Goal: Information Seeking & Learning: Learn about a topic

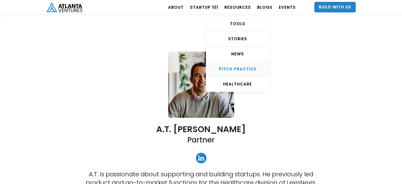
click at [248, 68] on div "Pitch Practice" at bounding box center [237, 68] width 63 height 5
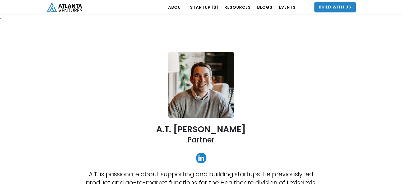
click at [72, 10] on img "home" at bounding box center [64, 7] width 36 height 10
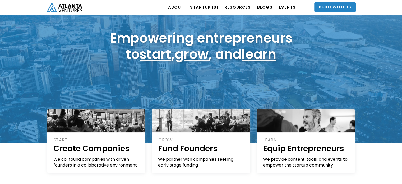
scroll to position [54, 0]
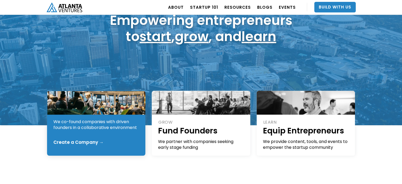
click at [124, 114] on div at bounding box center [96, 103] width 99 height 24
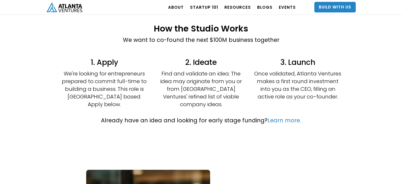
scroll to position [128, 0]
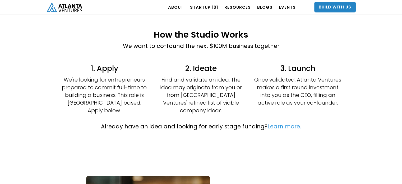
click at [282, 122] on link "Learn more." at bounding box center [284, 126] width 34 height 8
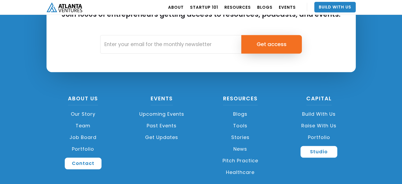
scroll to position [773, 0]
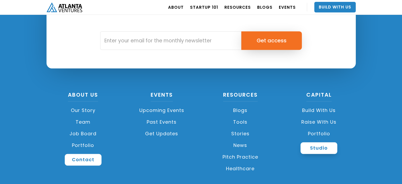
click at [314, 148] on link "Studio" at bounding box center [318, 148] width 37 height 12
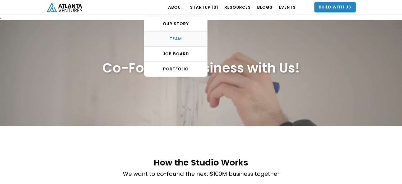
click at [189, 40] on div "TEAM" at bounding box center [175, 38] width 63 height 5
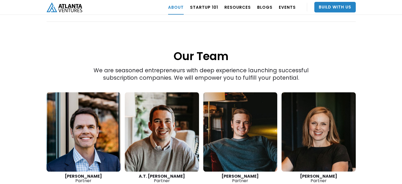
scroll to position [740, 0]
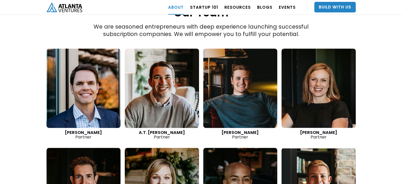
click at [165, 73] on link at bounding box center [162, 87] width 74 height 79
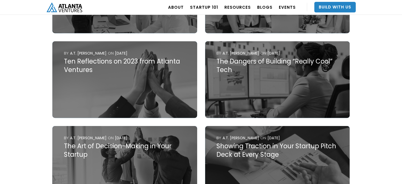
scroll to position [3283, 0]
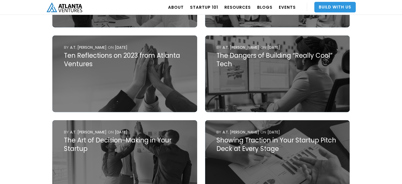
click at [335, 7] on link "Build With Us" at bounding box center [334, 7] width 41 height 11
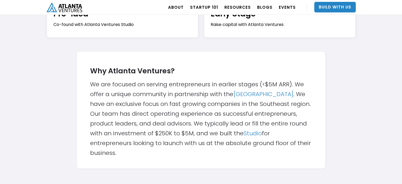
scroll to position [96, 0]
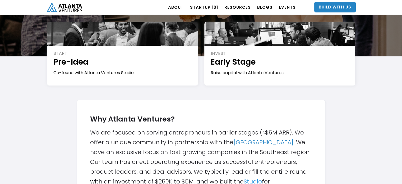
click at [251, 179] on link "Studio" at bounding box center [253, 181] width 18 height 8
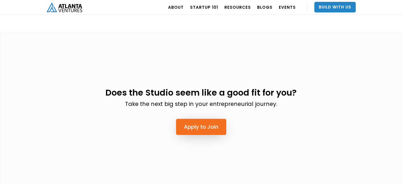
scroll to position [1291, 0]
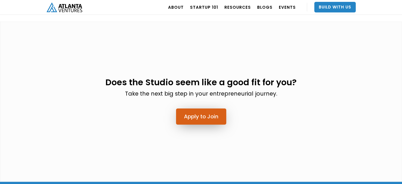
click at [208, 108] on link "Apply to Join" at bounding box center [201, 116] width 50 height 16
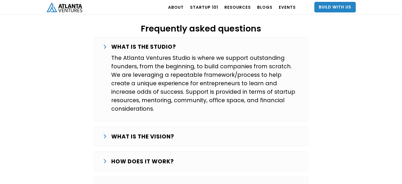
scroll to position [880, 0]
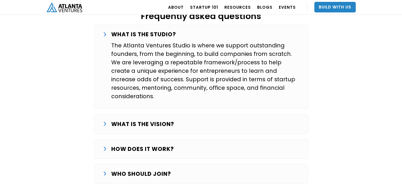
click at [296, 119] on div "WHAT IS THE VISION?" at bounding box center [201, 123] width 197 height 8
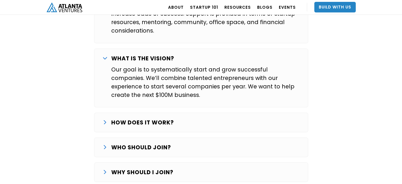
scroll to position [964, 0]
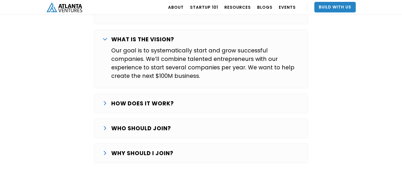
click at [285, 99] on div "HOW DOES IT WORK?" at bounding box center [201, 103] width 197 height 8
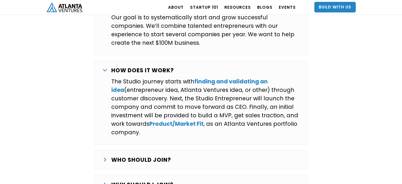
scroll to position [1004, 0]
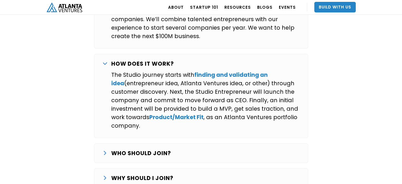
click at [280, 143] on div "WHO SHOULD JOIN? We are looking for entrepreneurs that want to commit full-time…" at bounding box center [201, 153] width 214 height 20
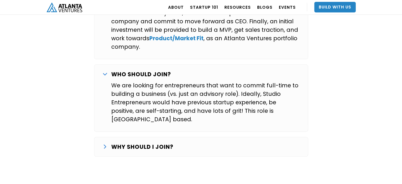
scroll to position [1084, 0]
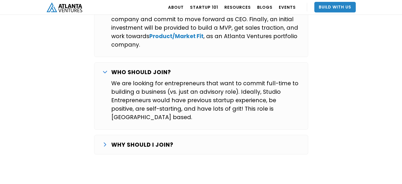
click at [275, 135] on div "WHY SHOULD I JOIN? Over the last several years we’ve worked with a number of ex…" at bounding box center [201, 145] width 214 height 20
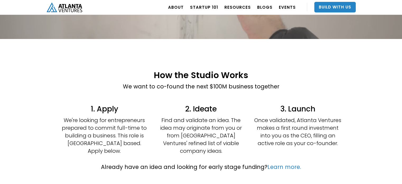
scroll to position [94, 0]
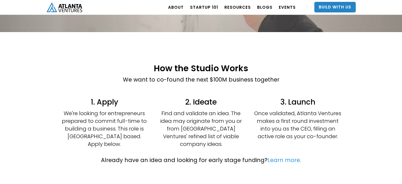
click at [289, 156] on link "Learn more." at bounding box center [284, 160] width 34 height 8
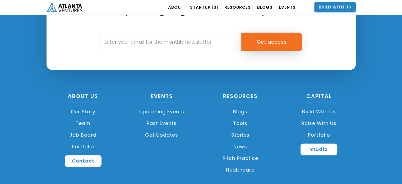
scroll to position [798, 0]
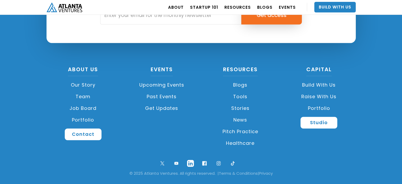
click at [192, 161] on img at bounding box center [190, 162] width 11 height 11
click at [87, 120] on link "Portfolio" at bounding box center [82, 120] width 73 height 12
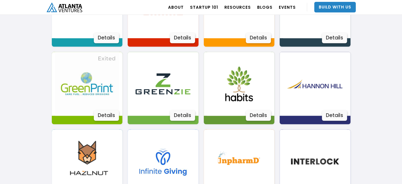
scroll to position [580, 0]
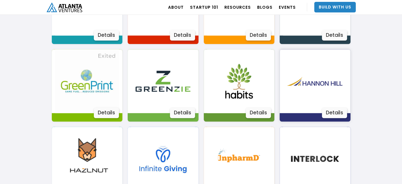
click at [333, 114] on div "Details" at bounding box center [334, 112] width 25 height 11
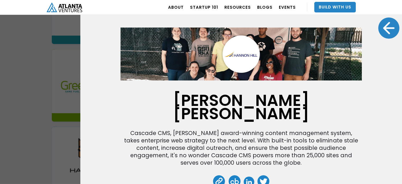
click at [22, 73] on div "[PERSON_NAME] [PERSON_NAME] Cascade CMS, [PERSON_NAME] award-winning content ma…" at bounding box center [201, 92] width 402 height 184
click at [248, 93] on h1 "[PERSON_NAME] [PERSON_NAME]" at bounding box center [240, 106] width 241 height 26
click at [382, 29] on div at bounding box center [388, 27] width 21 height 21
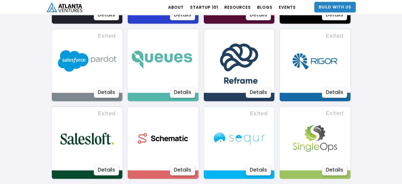
scroll to position [838, 0]
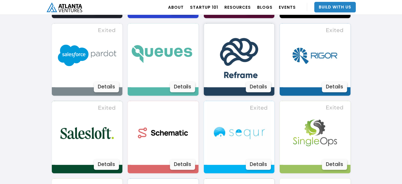
click at [259, 84] on div "Details" at bounding box center [258, 86] width 25 height 11
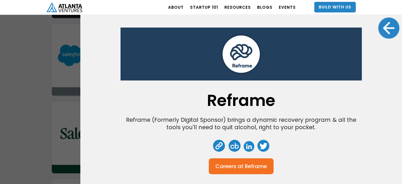
click at [67, 66] on div "Reframe Reframe (Formerly Digital Sponsor) brings a dynamic recovery program & …" at bounding box center [201, 92] width 402 height 184
click at [382, 24] on div at bounding box center [388, 27] width 21 height 21
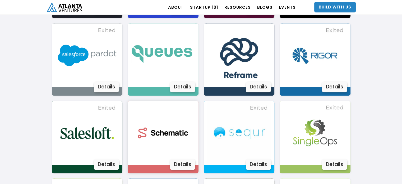
click at [189, 164] on div "Details" at bounding box center [182, 164] width 25 height 11
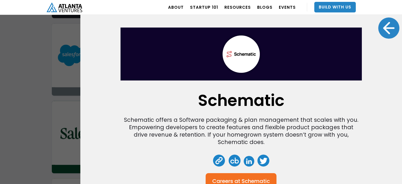
click at [383, 25] on div at bounding box center [388, 27] width 21 height 21
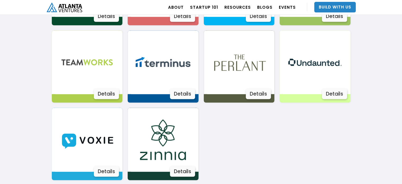
scroll to position [1015, 0]
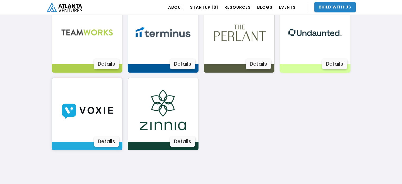
click at [104, 140] on div "Details" at bounding box center [106, 141] width 25 height 11
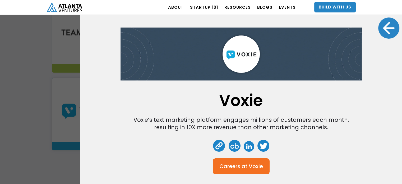
click at [388, 28] on div at bounding box center [388, 27] width 21 height 21
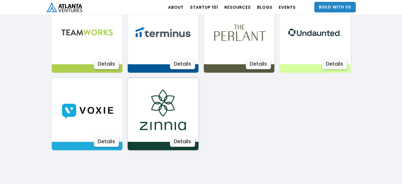
click at [188, 141] on div "Details" at bounding box center [182, 141] width 25 height 11
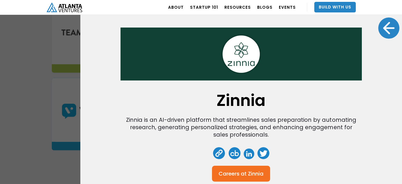
click at [386, 26] on div at bounding box center [388, 27] width 21 height 21
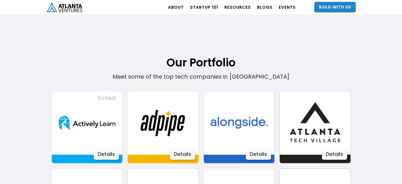
scroll to position [303, 0]
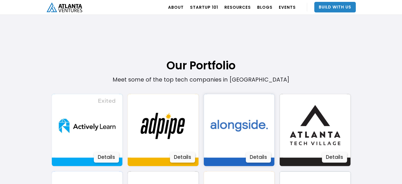
click at [253, 153] on div "Details" at bounding box center [258, 157] width 25 height 11
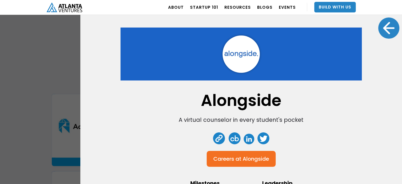
click at [386, 31] on div at bounding box center [388, 27] width 21 height 21
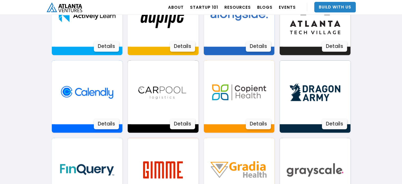
scroll to position [416, 0]
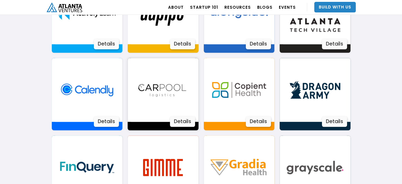
click at [175, 121] on div "Details" at bounding box center [182, 121] width 25 height 11
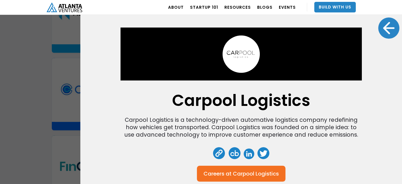
click at [384, 30] on div at bounding box center [388, 27] width 21 height 21
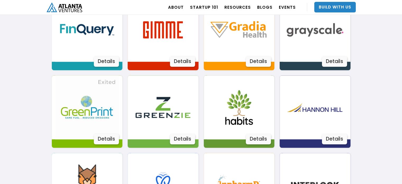
scroll to position [572, 0]
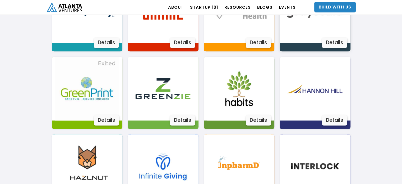
click at [336, 45] on div "Details" at bounding box center [334, 42] width 25 height 11
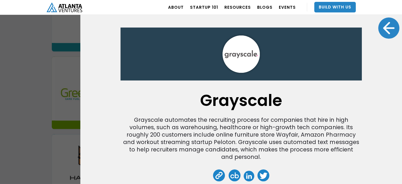
click at [387, 28] on div at bounding box center [388, 27] width 21 height 21
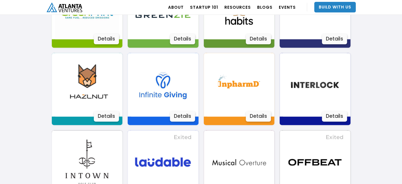
scroll to position [715, 0]
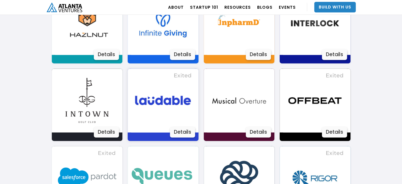
click at [188, 133] on div "Details" at bounding box center [182, 132] width 25 height 11
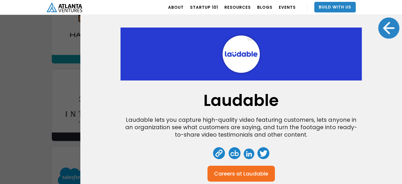
click at [387, 24] on div at bounding box center [388, 27] width 21 height 21
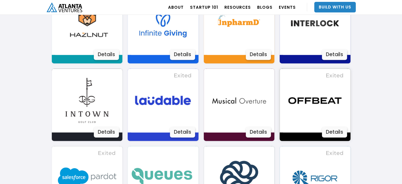
click at [334, 134] on div "Details" at bounding box center [334, 132] width 25 height 11
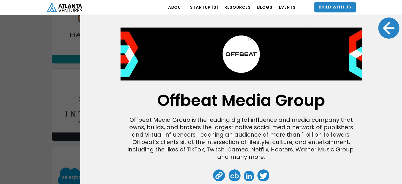
click at [378, 33] on div at bounding box center [388, 27] width 21 height 21
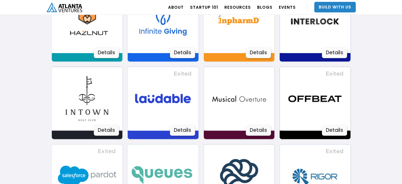
scroll to position [960, 0]
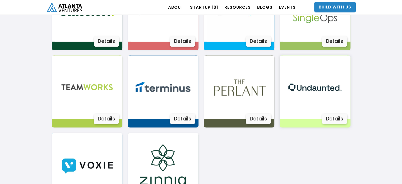
click at [343, 115] on div "Details" at bounding box center [334, 118] width 25 height 11
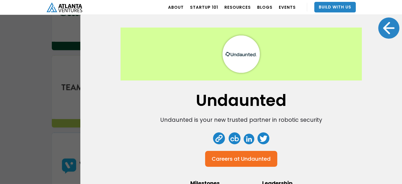
click at [381, 29] on div at bounding box center [388, 27] width 21 height 21
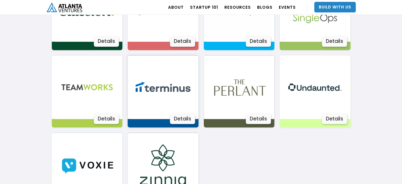
click at [185, 117] on div "Details" at bounding box center [182, 118] width 25 height 11
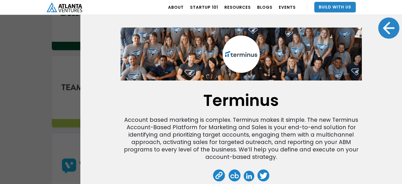
click at [37, 83] on div "Terminus Account based marketing is complex. Terminus makes it simple. The new …" at bounding box center [201, 92] width 402 height 184
click at [390, 25] on div at bounding box center [388, 27] width 21 height 21
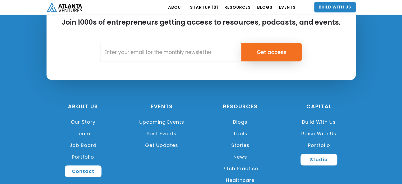
scroll to position [1987, 0]
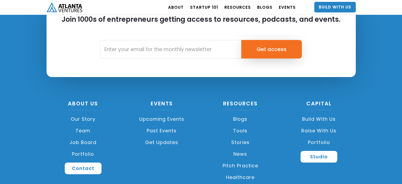
click at [245, 142] on link "Stories" at bounding box center [240, 142] width 73 height 12
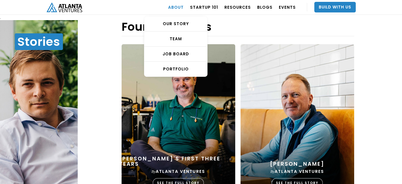
click at [184, 7] on link "ABOUT" at bounding box center [176, 7] width 16 height 15
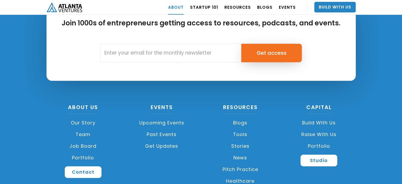
scroll to position [2372, 0]
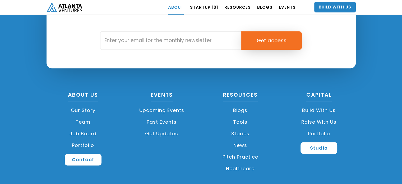
click at [319, 104] on link "Build with us" at bounding box center [318, 110] width 73 height 12
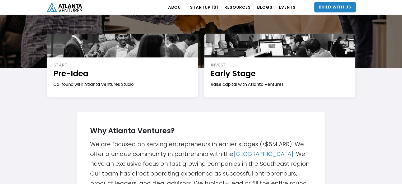
scroll to position [159, 0]
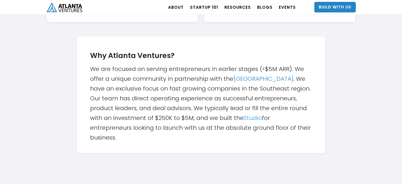
click at [249, 117] on link "Studio" at bounding box center [253, 118] width 18 height 8
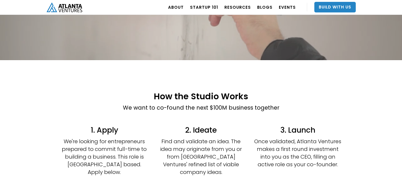
scroll to position [95, 0]
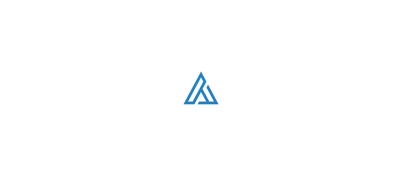
scroll to position [158, 0]
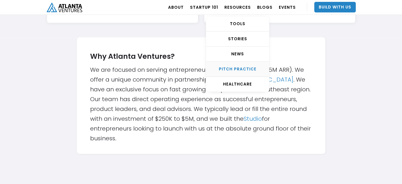
click at [246, 66] on div "Pitch Practice" at bounding box center [237, 68] width 63 height 5
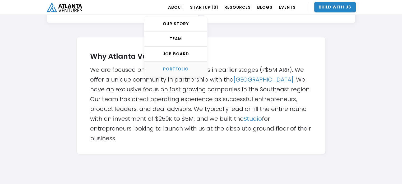
click at [187, 67] on div "PORTFOLIO" at bounding box center [175, 68] width 63 height 5
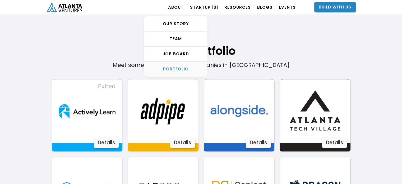
scroll to position [319, 0]
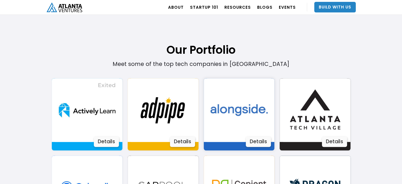
click at [262, 144] on div "Details" at bounding box center [258, 141] width 25 height 11
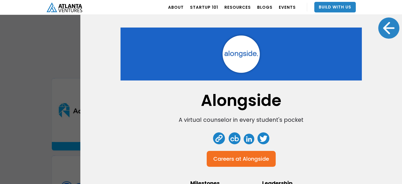
click at [54, 119] on div "Alongside A virtual counselor in every student's pocket Careers at Alongside Mi…" at bounding box center [201, 92] width 402 height 184
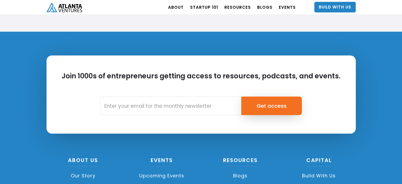
scroll to position [1191, 0]
